Goal: Information Seeking & Learning: Learn about a topic

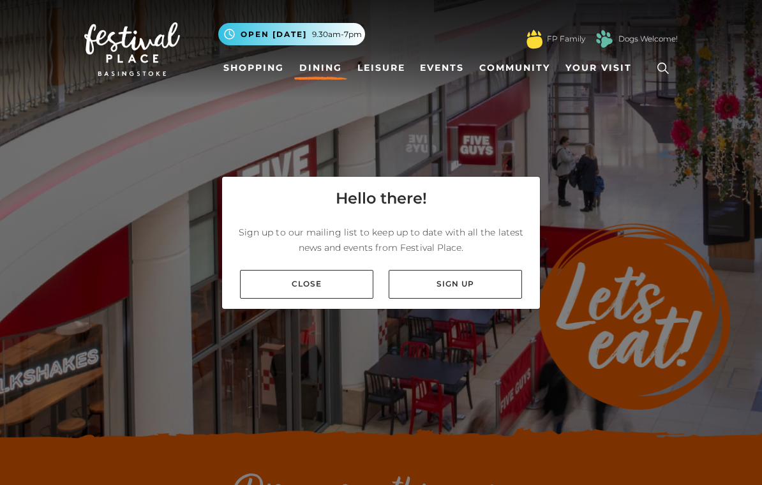
click at [300, 298] on link "Close" at bounding box center [306, 284] width 133 height 29
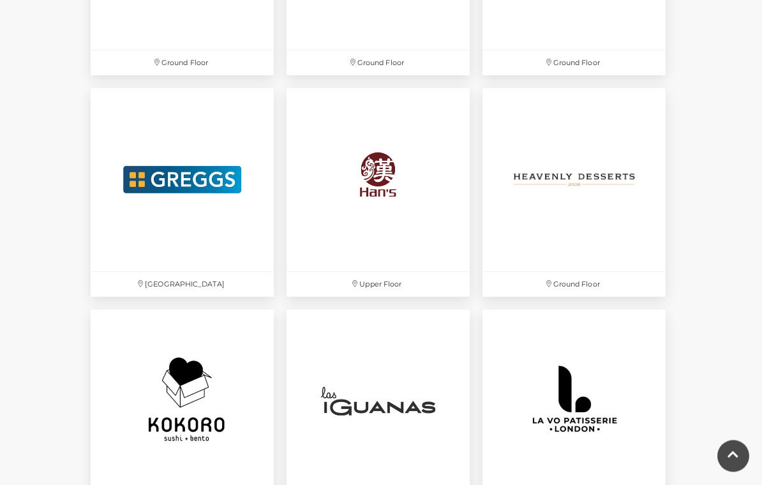
scroll to position [2311, 0]
click at [380, 190] on img at bounding box center [378, 179] width 183 height 183
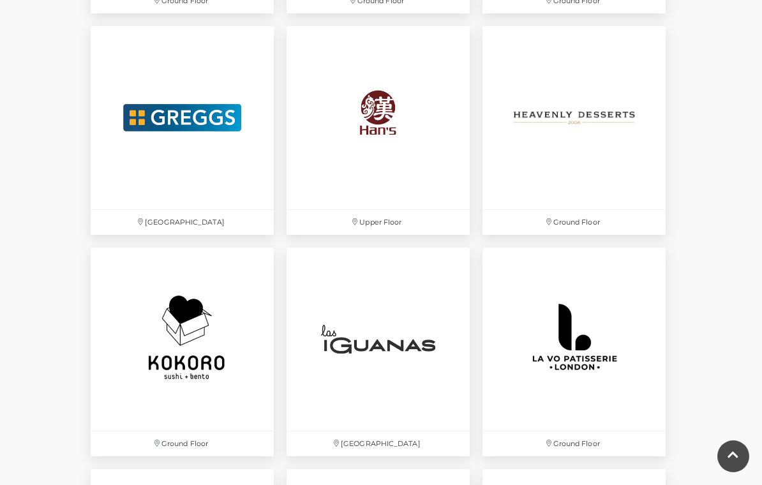
scroll to position [2373, 0]
click at [603, 110] on img at bounding box center [574, 117] width 183 height 183
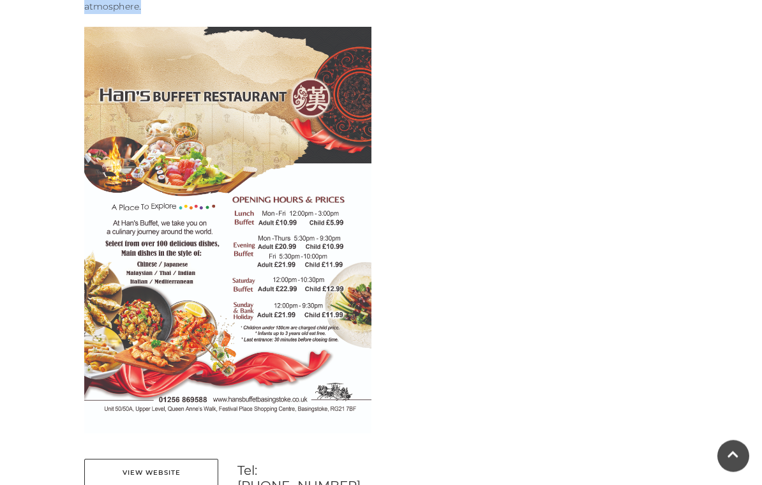
scroll to position [635, 0]
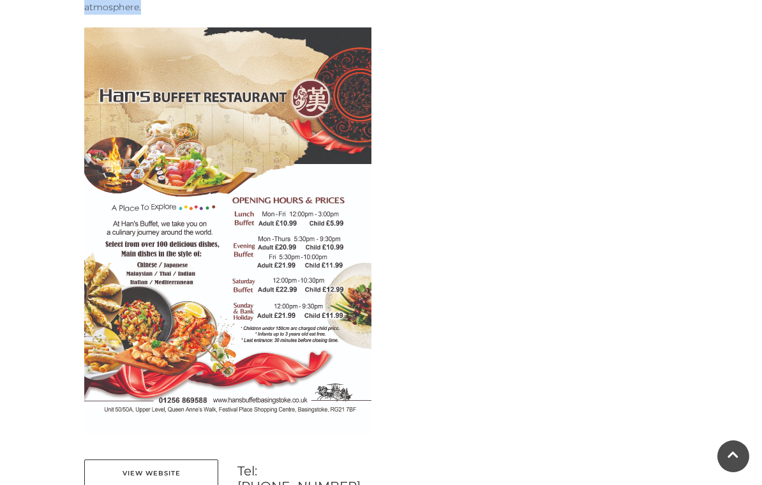
click at [18, 207] on main "Hans Buffet Home / Shopping / Hans Buffet About Hans Buffet Welcome to Han's Bu…" at bounding box center [381, 319] width 762 height 1909
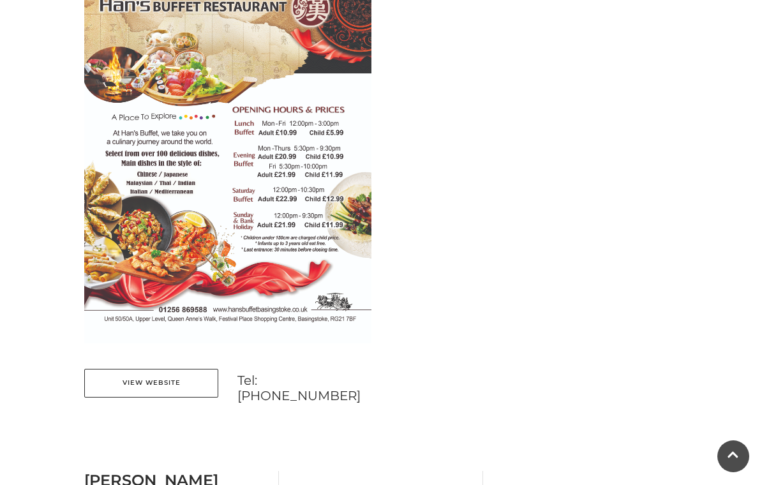
scroll to position [728, 0]
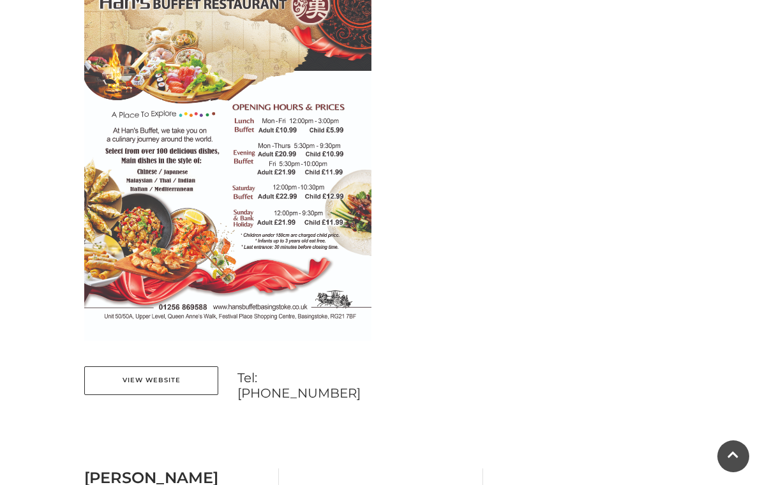
click at [133, 384] on link "View Website" at bounding box center [151, 381] width 134 height 29
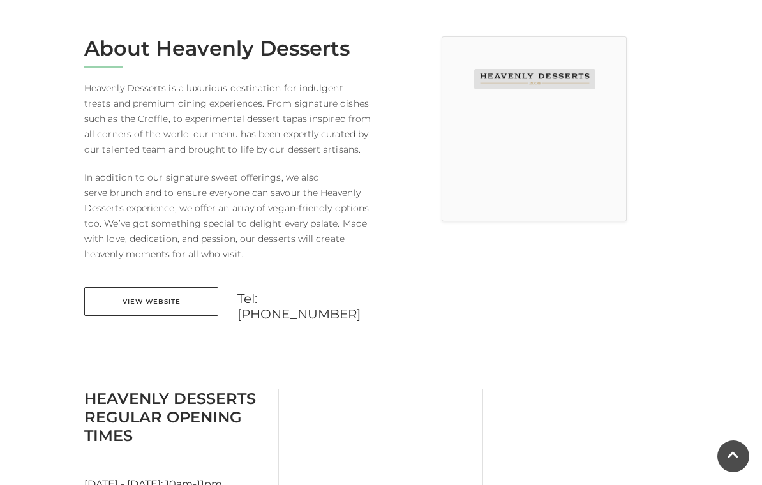
scroll to position [321, 0]
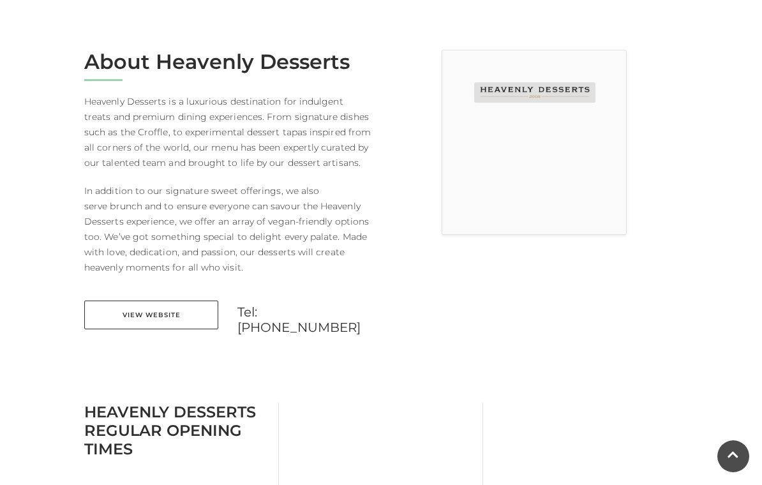
click at [128, 315] on link "View Website" at bounding box center [151, 315] width 134 height 29
